Goal: Find specific page/section: Find specific page/section

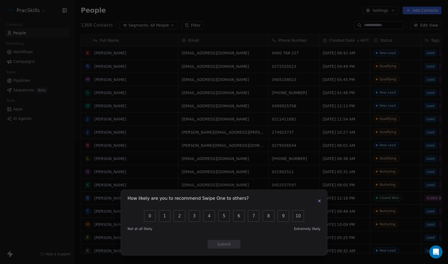
scroll to position [228, 370]
click at [319, 202] on icon "button" at bounding box center [319, 201] width 4 height 4
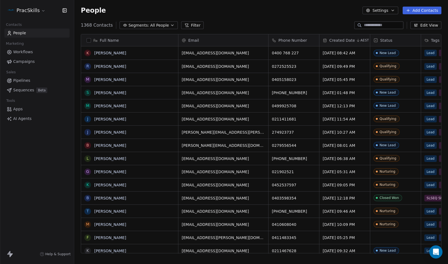
click at [184, 25] on icon at bounding box center [186, 25] width 4 height 4
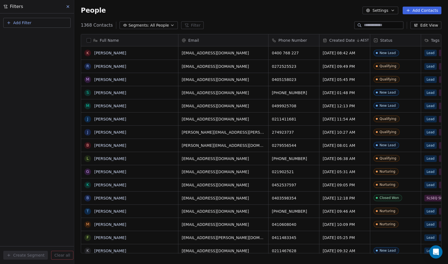
drag, startPoint x: 51, startPoint y: 24, endPoint x: 54, endPoint y: 25, distance: 3.1
click at [53, 25] on button "Add Filter" at bounding box center [36, 23] width 67 height 10
click at [70, 6] on html "PracSkills Contacts People Marketing Workflows Campaigns Sales Pipelines Sequen…" at bounding box center [224, 132] width 448 height 264
click at [71, 6] on button at bounding box center [68, 7] width 8 height 8
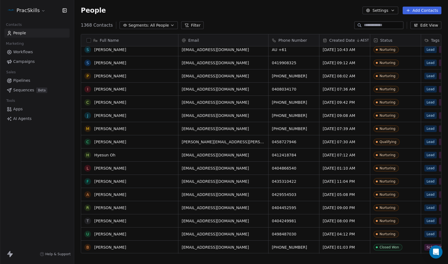
scroll to position [0, 0]
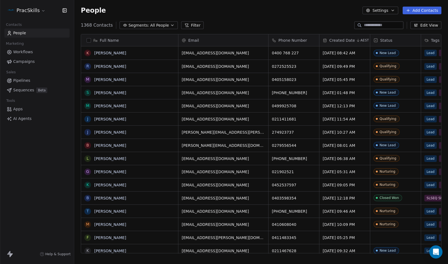
click at [28, 52] on span "Workflows" at bounding box center [23, 52] width 20 height 6
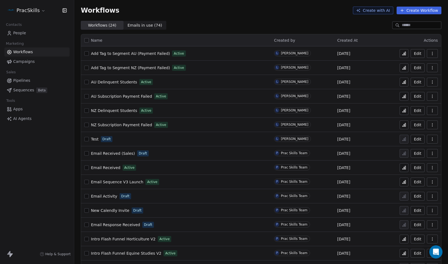
click at [23, 65] on link "Campaigns" at bounding box center [36, 61] width 65 height 9
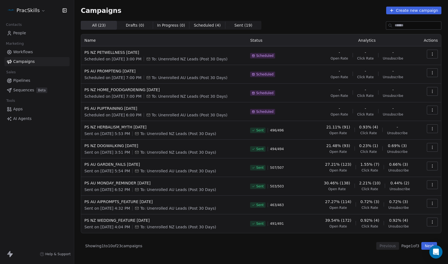
click at [9, 82] on icon at bounding box center [9, 81] width 4 height 4
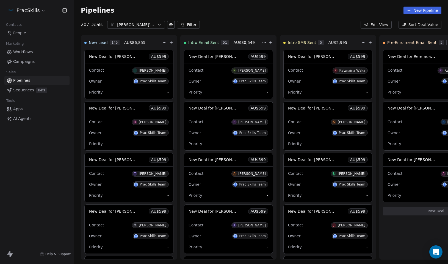
click at [28, 35] on link "People" at bounding box center [36, 33] width 65 height 9
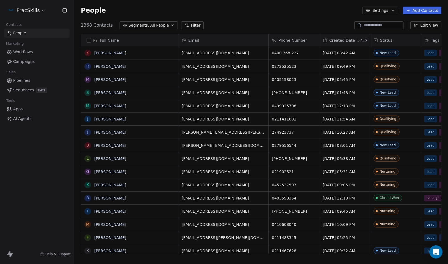
scroll to position [228, 370]
click at [358, 24] on icon at bounding box center [359, 25] width 4 height 4
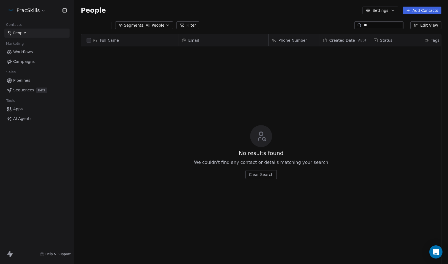
type input "*"
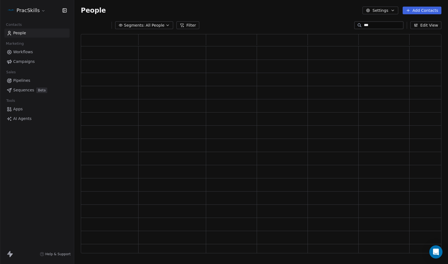
scroll to position [215, 356]
type input "*"
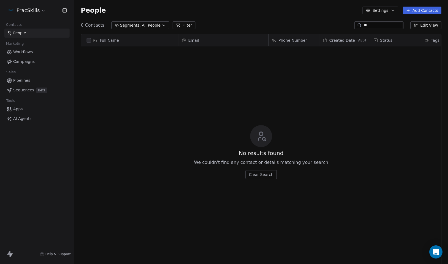
scroll to position [228, 370]
type input "*"
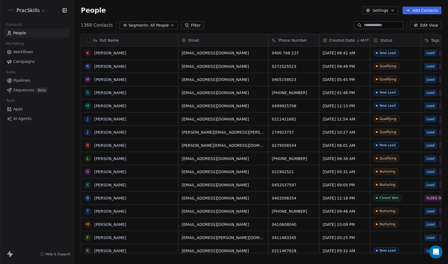
paste input "**********"
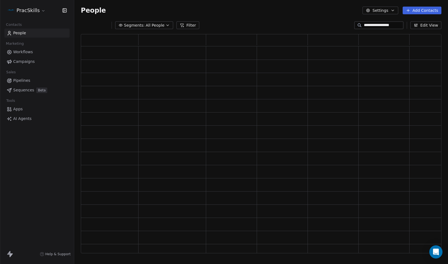
scroll to position [215, 356]
type input "*"
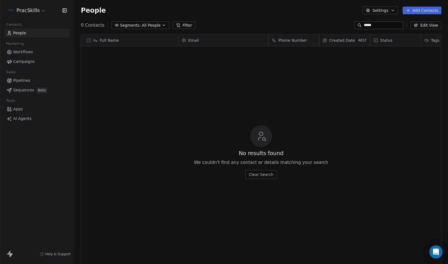
scroll to position [228, 370]
click at [157, 27] on span "All People" at bounding box center [151, 26] width 19 height 6
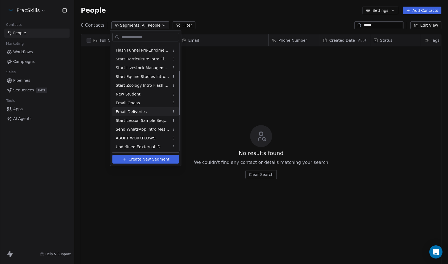
scroll to position [0, 0]
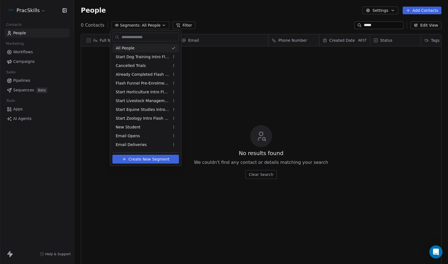
click at [213, 20] on html "PracSkills Contacts People Marketing Workflows Campaigns Sales Pipelines Sequen…" at bounding box center [224, 132] width 448 height 264
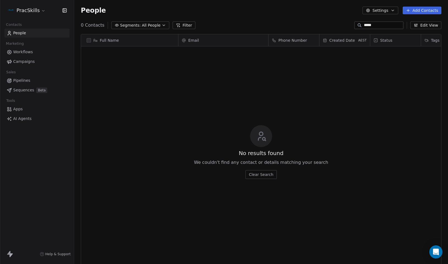
click at [377, 24] on input "*****" at bounding box center [383, 25] width 38 height 5
click at [379, 23] on input "******" at bounding box center [383, 25] width 38 height 5
type input "*"
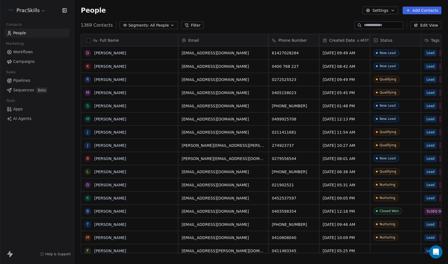
click at [351, 9] on div "People Settings Add Contacts" at bounding box center [261, 11] width 361 height 8
click at [372, 24] on input at bounding box center [383, 25] width 38 height 5
paste input "**********"
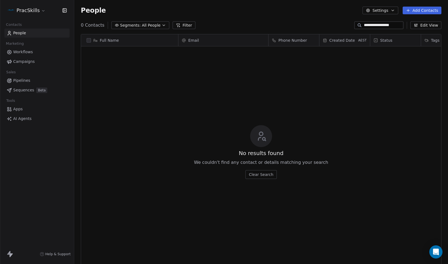
type input "**********"
